Goal: Find specific page/section: Find specific page/section

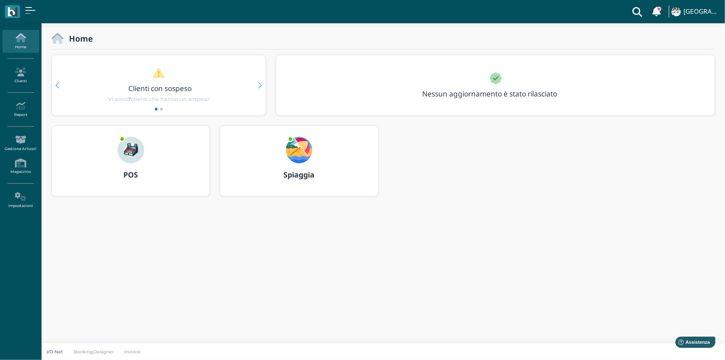
click at [313, 162] on div at bounding box center [299, 144] width 40 height 37
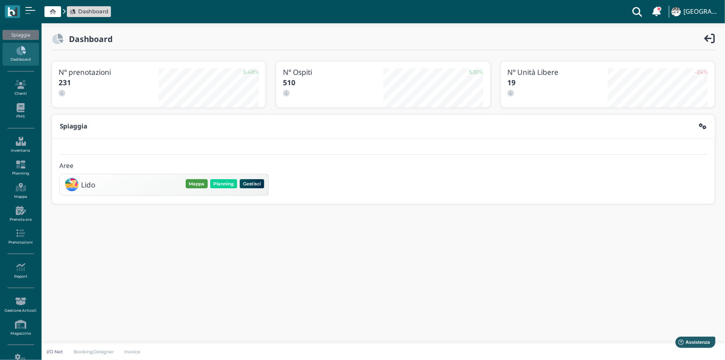
click at [196, 183] on button "Mappa" at bounding box center [197, 183] width 22 height 9
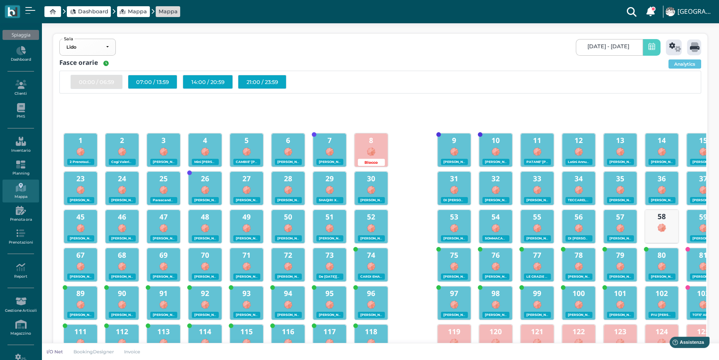
click at [375, 143] on h3 "8" at bounding box center [371, 140] width 32 height 8
click at [376, 150] on div at bounding box center [371, 150] width 32 height 11
